Goal: Task Accomplishment & Management: Manage account settings

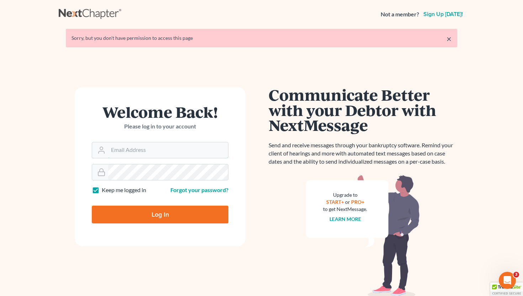
type input "[EMAIL_ADDRESS][DOMAIN_NAME]"
click at [175, 218] on input "Log In" at bounding box center [160, 215] width 137 height 18
type input "Thinking..."
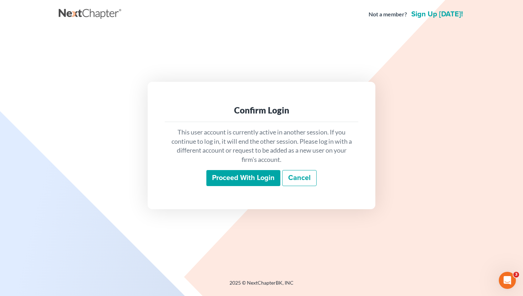
click at [231, 180] on input "Proceed with login" at bounding box center [243, 178] width 74 height 16
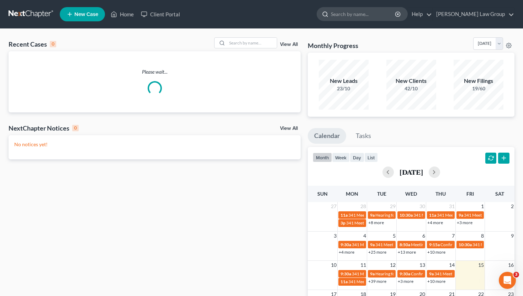
click at [391, 18] on input "search" at bounding box center [363, 13] width 65 height 13
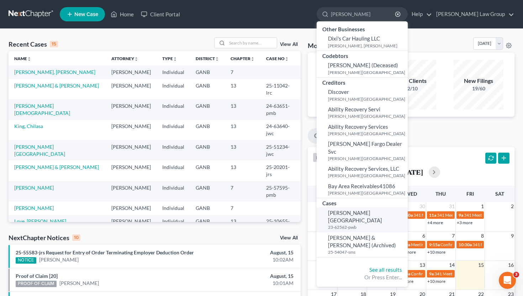
type input "dixon"
click at [371, 210] on span "[PERSON_NAME][GEOGRAPHIC_DATA]" at bounding box center [355, 217] width 54 height 14
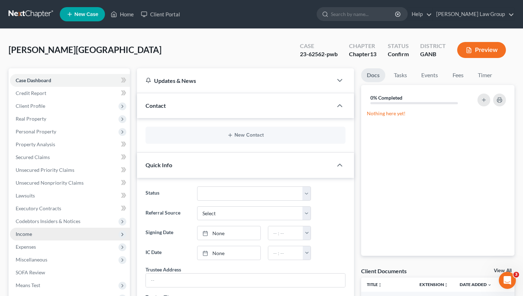
click at [35, 234] on span "Income" at bounding box center [70, 234] width 120 height 13
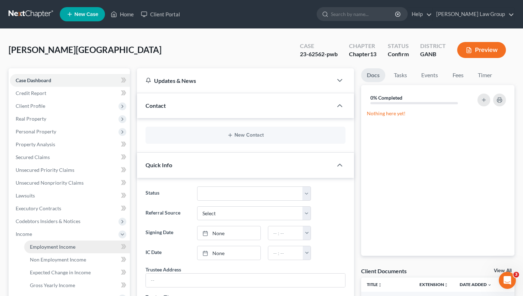
click at [38, 243] on link "Employment Income" at bounding box center [77, 246] width 106 height 13
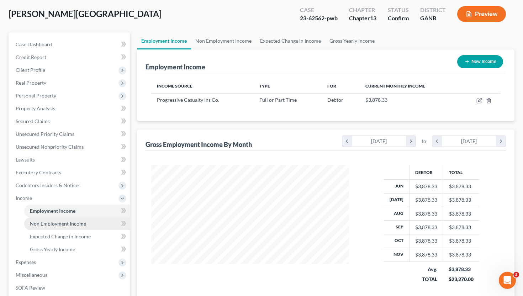
scroll to position [36, 0]
click at [348, 40] on link "Gross Yearly Income" at bounding box center [352, 40] width 54 height 17
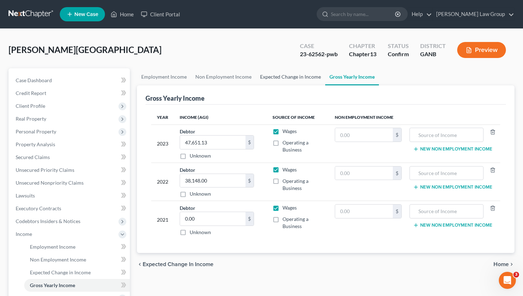
click at [285, 75] on link "Expected Change in Income" at bounding box center [290, 76] width 69 height 17
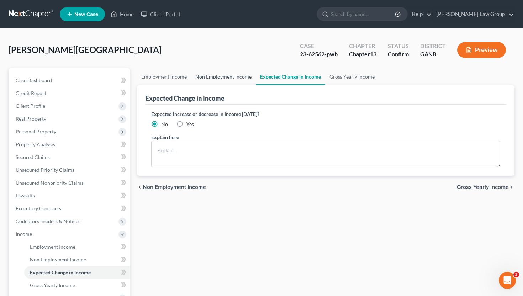
click at [240, 74] on link "Non Employment Income" at bounding box center [223, 76] width 65 height 17
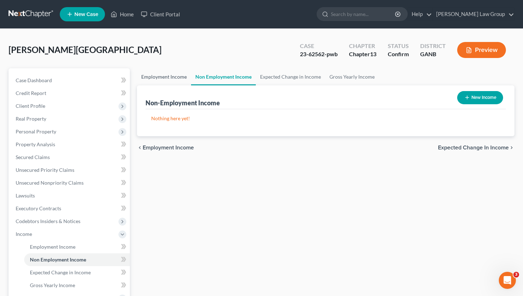
click at [154, 83] on link "Employment Income" at bounding box center [164, 76] width 54 height 17
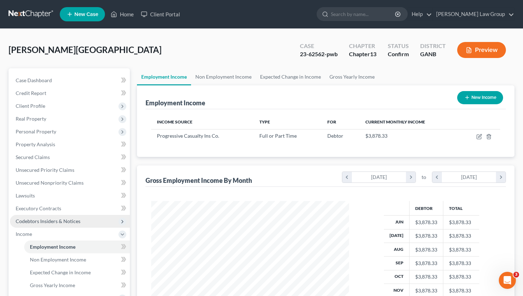
scroll to position [127, 212]
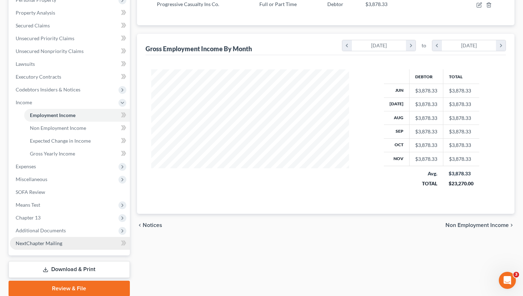
click at [54, 237] on link "NextChapter Mailing" at bounding box center [70, 243] width 120 height 13
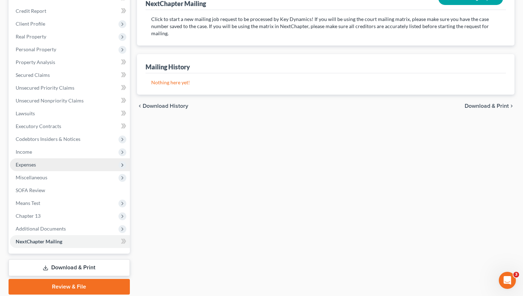
scroll to position [107, 0]
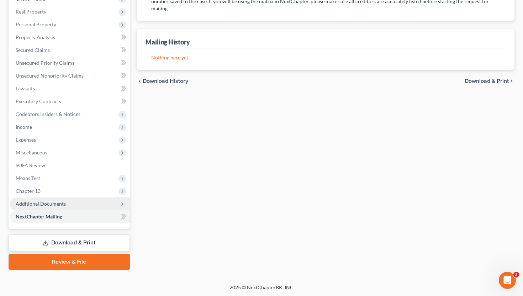
click at [55, 205] on span "Additional Documents" at bounding box center [41, 204] width 50 height 6
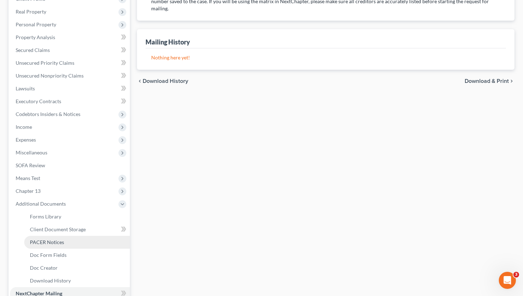
click at [56, 241] on span "PACER Notices" at bounding box center [47, 242] width 34 height 6
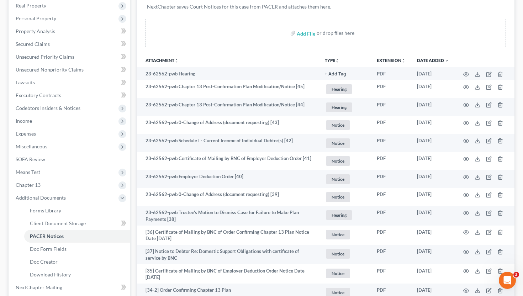
scroll to position [120, 0]
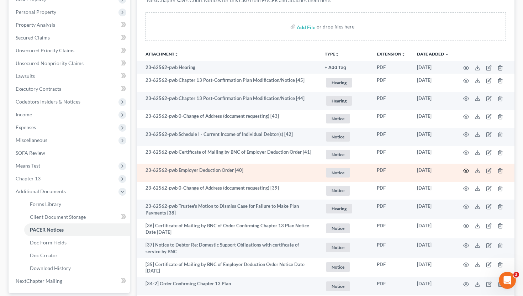
click at [465, 170] on circle "button" at bounding box center [465, 170] width 1 height 1
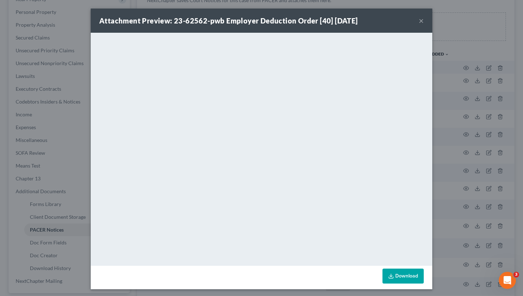
scroll to position [1, 0]
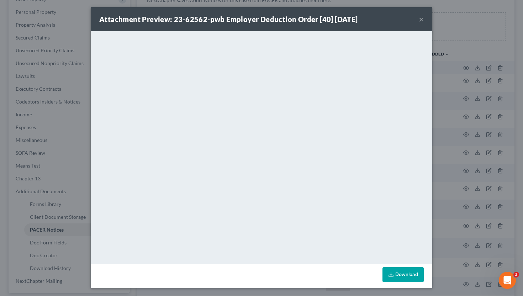
click at [422, 18] on button "×" at bounding box center [421, 19] width 5 height 9
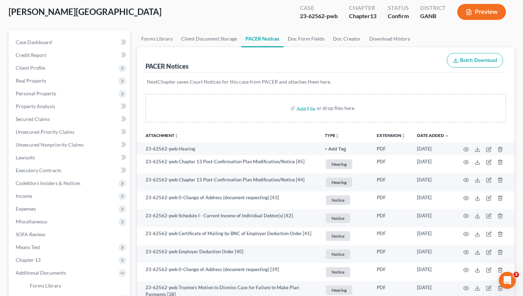
scroll to position [0, 0]
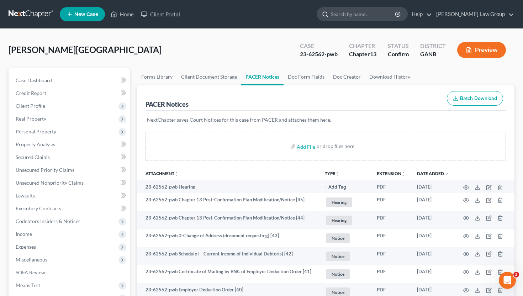
click at [396, 12] on input "search" at bounding box center [363, 13] width 65 height 13
type input "e"
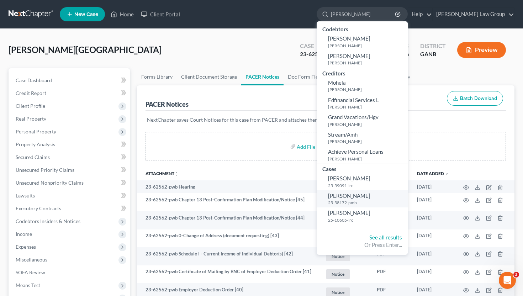
type input "[PERSON_NAME]"
click at [370, 197] on span "[PERSON_NAME]" at bounding box center [349, 195] width 42 height 6
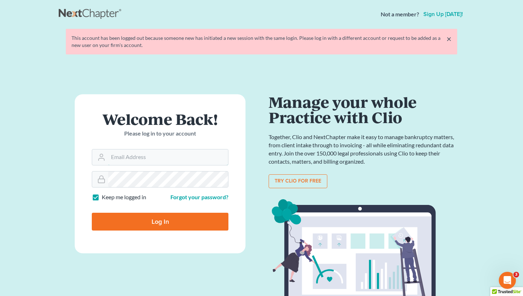
type input "[EMAIL_ADDRESS][DOMAIN_NAME]"
click at [170, 221] on input "Log In" at bounding box center [160, 222] width 137 height 18
type input "Thinking..."
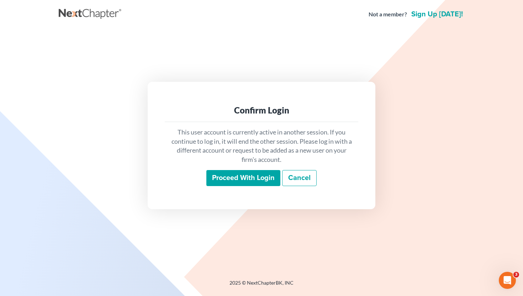
click at [239, 175] on input "Proceed with login" at bounding box center [243, 178] width 74 height 16
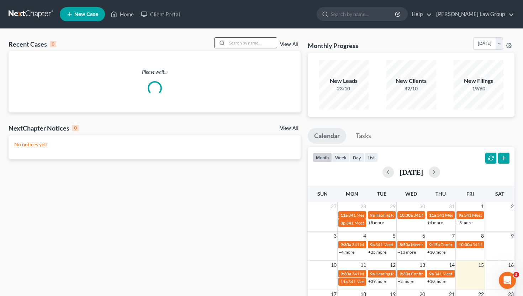
click at [235, 44] on input "search" at bounding box center [252, 43] width 50 height 10
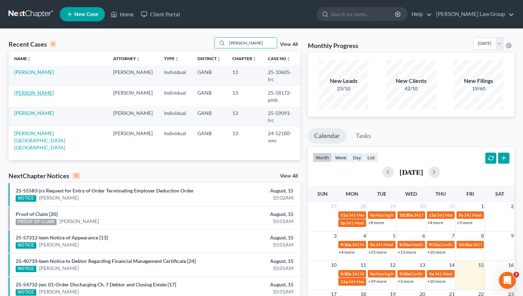
type input "[PERSON_NAME]"
click at [42, 90] on link "[PERSON_NAME]" at bounding box center [33, 93] width 39 height 6
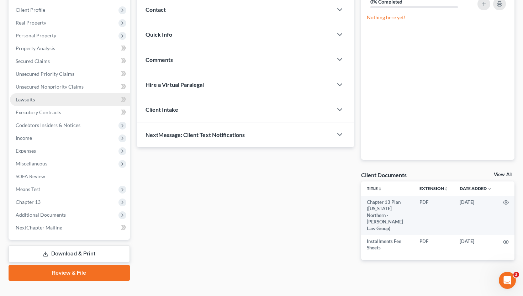
scroll to position [107, 0]
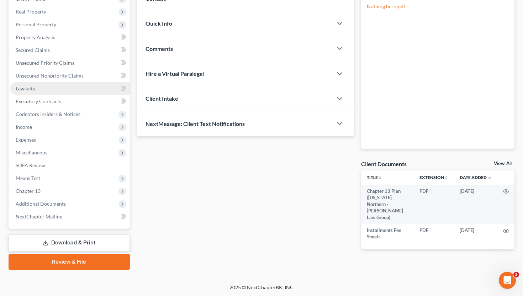
click at [55, 201] on span "Additional Documents" at bounding box center [41, 204] width 50 height 6
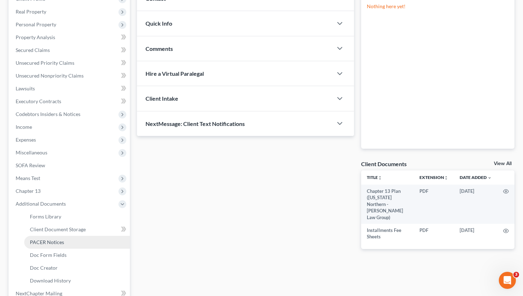
click at [55, 244] on link "PACER Notices" at bounding box center [77, 242] width 106 height 13
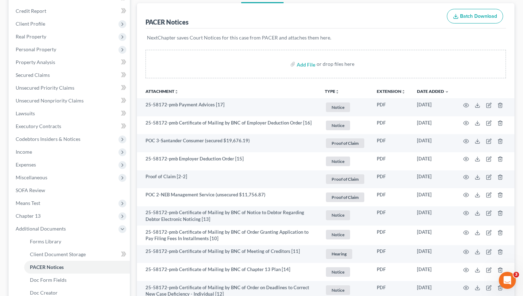
scroll to position [111, 0]
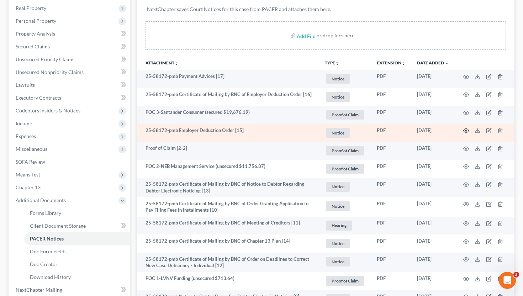
click at [466, 133] on icon "button" at bounding box center [466, 131] width 6 height 6
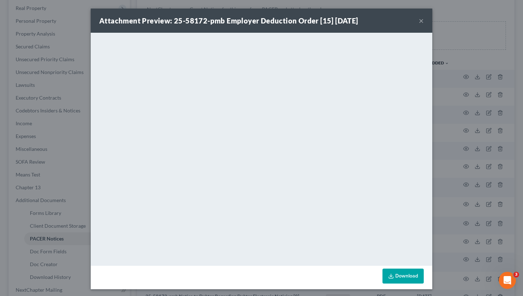
click at [422, 23] on button "×" at bounding box center [421, 20] width 5 height 9
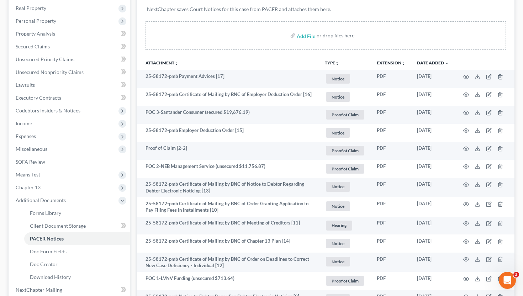
scroll to position [0, 0]
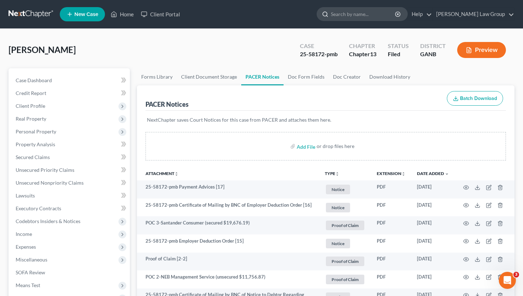
click at [391, 18] on input "search" at bounding box center [363, 13] width 65 height 13
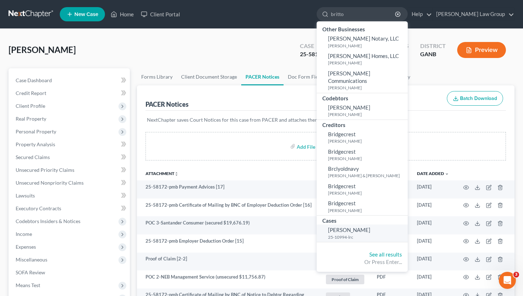
type input "britto"
click at [364, 227] on span "[PERSON_NAME]" at bounding box center [349, 230] width 42 height 6
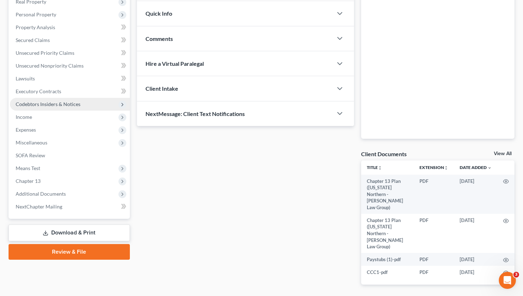
scroll to position [117, 0]
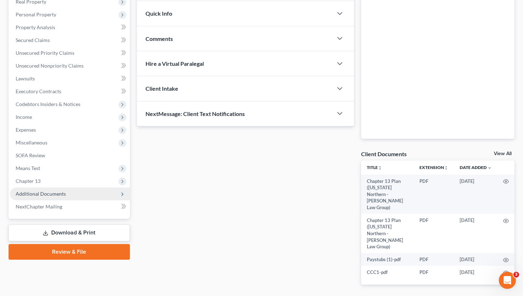
click at [48, 197] on span "Additional Documents" at bounding box center [70, 193] width 120 height 13
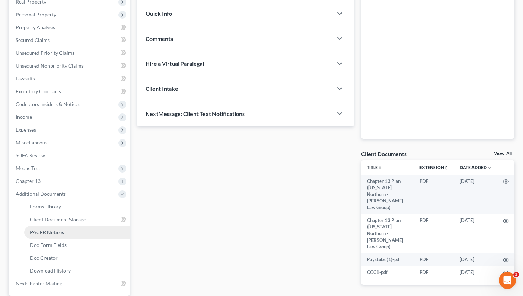
click at [51, 228] on link "PACER Notices" at bounding box center [77, 232] width 106 height 13
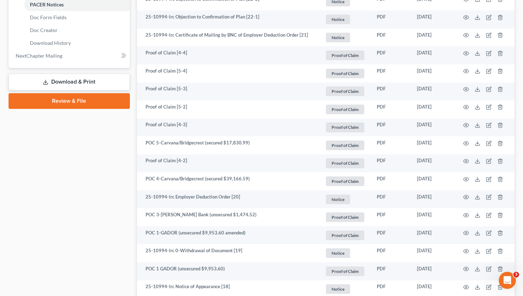
scroll to position [349, 0]
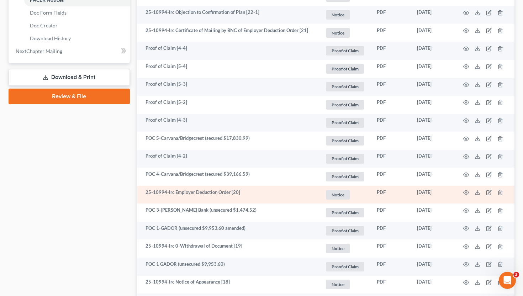
click at [469, 189] on td at bounding box center [485, 195] width 60 height 18
click at [468, 190] on icon "button" at bounding box center [466, 193] width 6 height 6
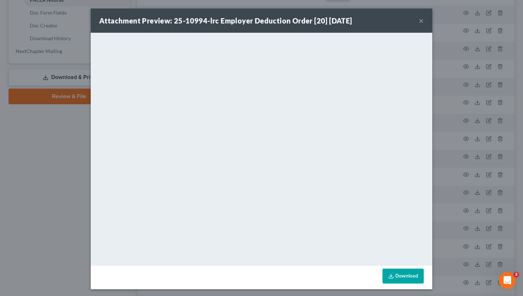
click at [419, 23] on button "×" at bounding box center [421, 20] width 5 height 9
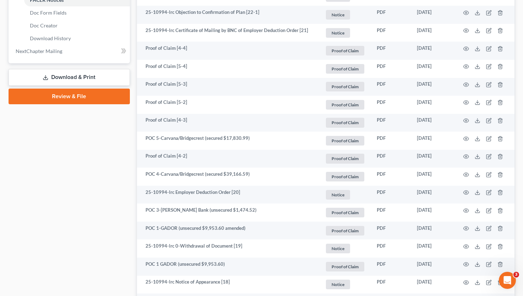
scroll to position [0, 0]
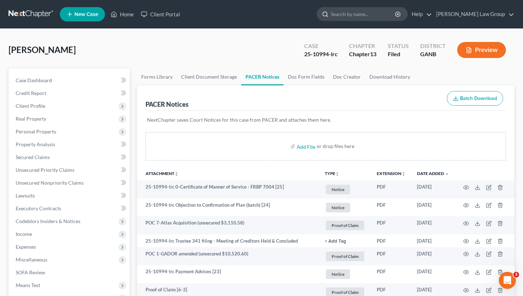
click at [386, 11] on input "search" at bounding box center [363, 13] width 65 height 13
type input "[PERSON_NAME]"
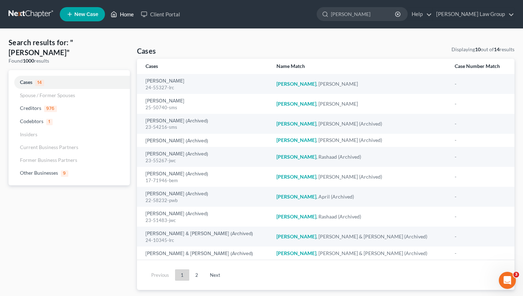
click at [121, 14] on link "Home" at bounding box center [122, 14] width 30 height 13
click at [129, 16] on link "Home" at bounding box center [122, 14] width 30 height 13
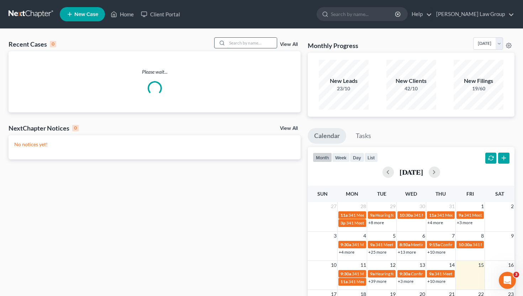
click at [246, 42] on input "search" at bounding box center [252, 43] width 50 height 10
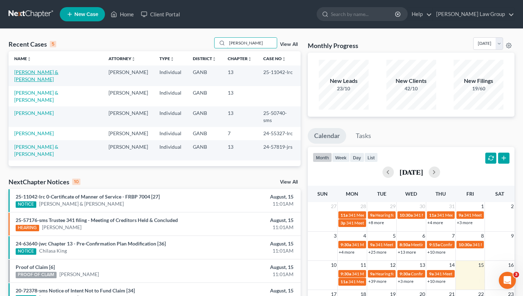
type input "[PERSON_NAME]"
click at [57, 72] on link "[PERSON_NAME] & [PERSON_NAME]" at bounding box center [36, 75] width 44 height 13
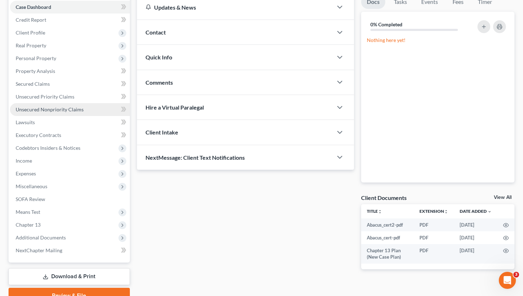
scroll to position [107, 0]
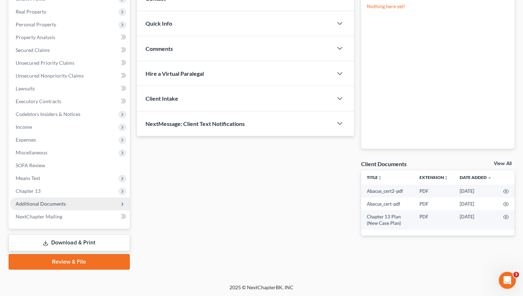
click at [46, 203] on span "Additional Documents" at bounding box center [41, 204] width 50 height 6
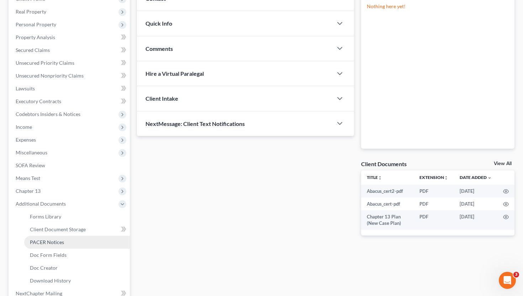
click at [48, 240] on span "PACER Notices" at bounding box center [47, 242] width 34 height 6
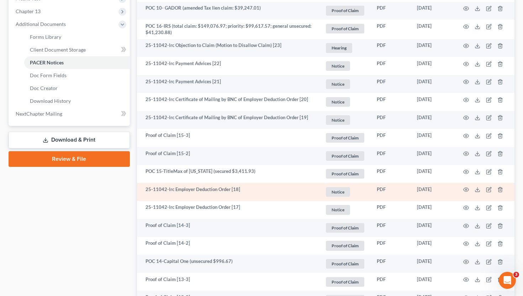
scroll to position [297, 0]
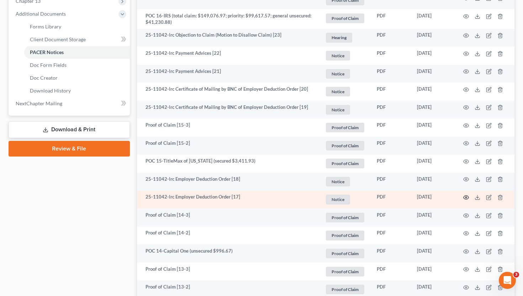
click at [466, 198] on icon "button" at bounding box center [466, 198] width 6 height 6
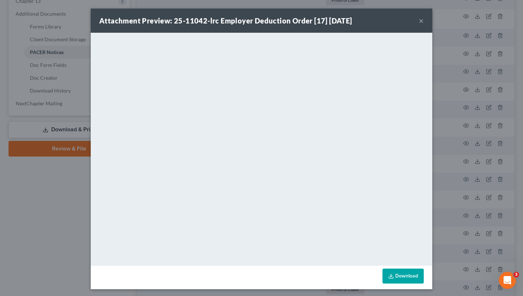
click at [422, 22] on button "×" at bounding box center [421, 20] width 5 height 9
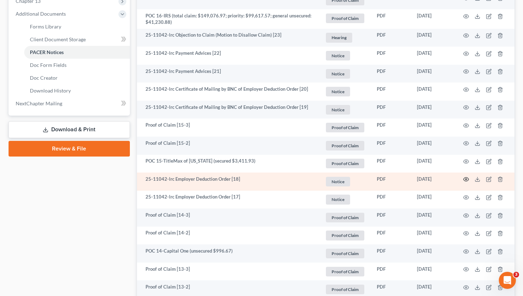
click at [466, 179] on icon "button" at bounding box center [466, 179] width 6 height 6
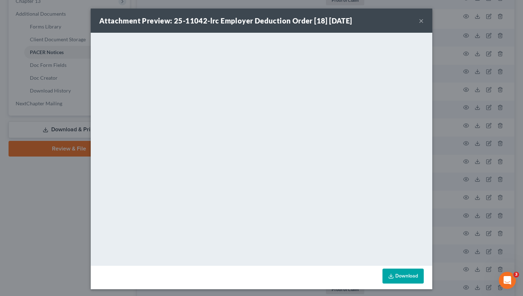
click at [420, 19] on button "×" at bounding box center [421, 20] width 5 height 9
